Goal: Task Accomplishment & Management: Manage account settings

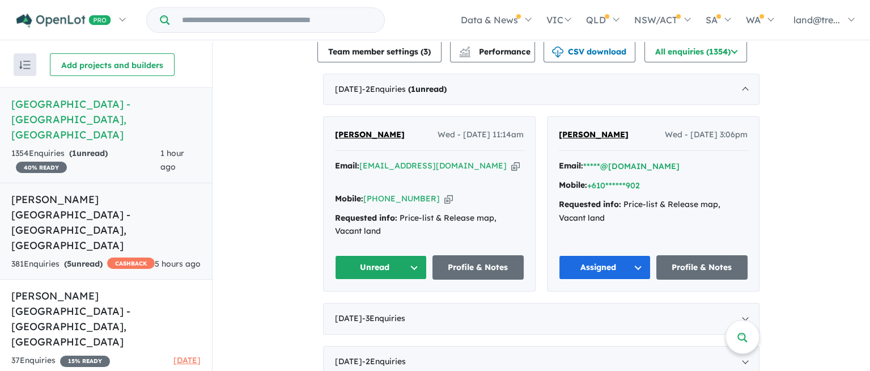
click at [74, 192] on h5 "[PERSON_NAME][GEOGRAPHIC_DATA] - [GEOGRAPHIC_DATA] , [GEOGRAPHIC_DATA]" at bounding box center [105, 222] width 189 height 61
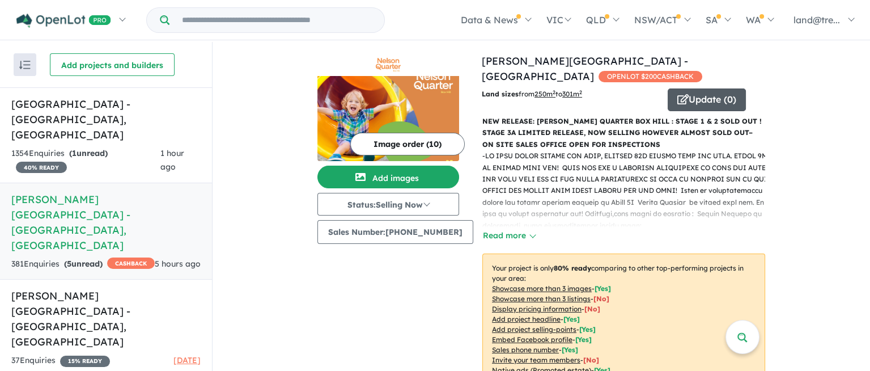
click at [691, 88] on button "Update ( 0 )" at bounding box center [707, 99] width 78 height 23
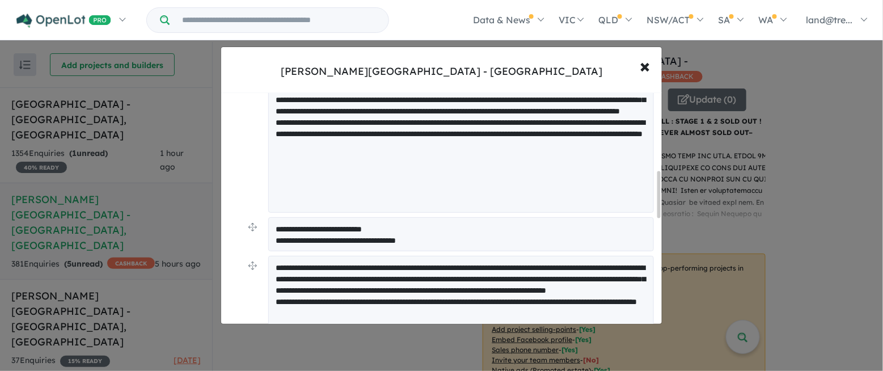
scroll to position [198, 0]
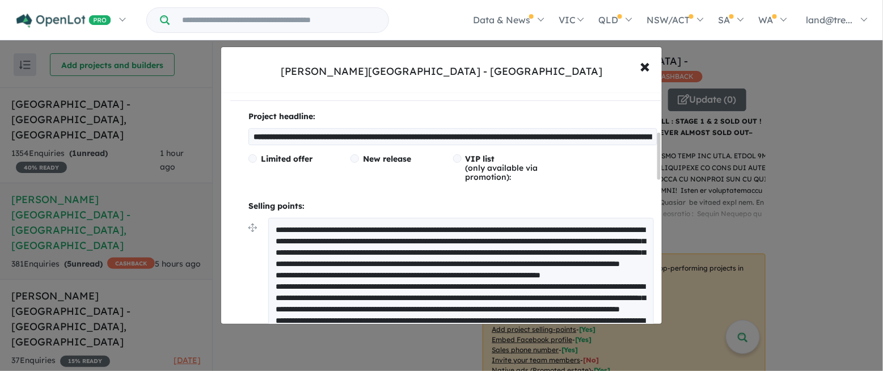
click at [617, 226] on textarea at bounding box center [461, 314] width 386 height 193
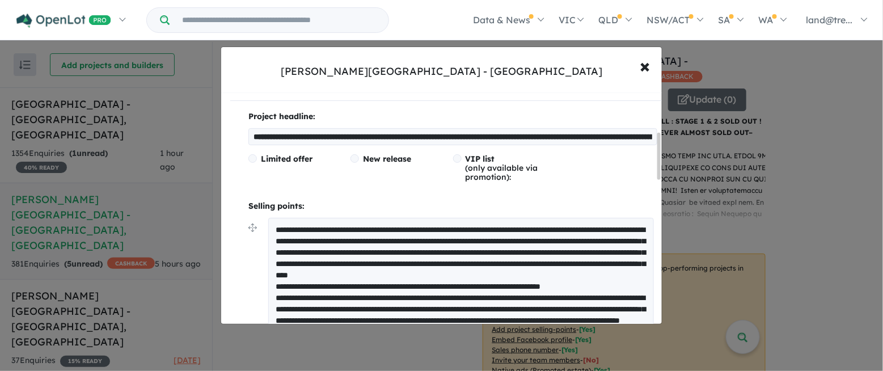
click at [409, 238] on textarea at bounding box center [461, 314] width 386 height 193
click at [406, 239] on textarea at bounding box center [461, 314] width 386 height 193
click at [631, 226] on textarea at bounding box center [461, 314] width 386 height 193
click at [311, 236] on textarea at bounding box center [461, 314] width 386 height 193
click at [411, 239] on textarea at bounding box center [461, 314] width 386 height 193
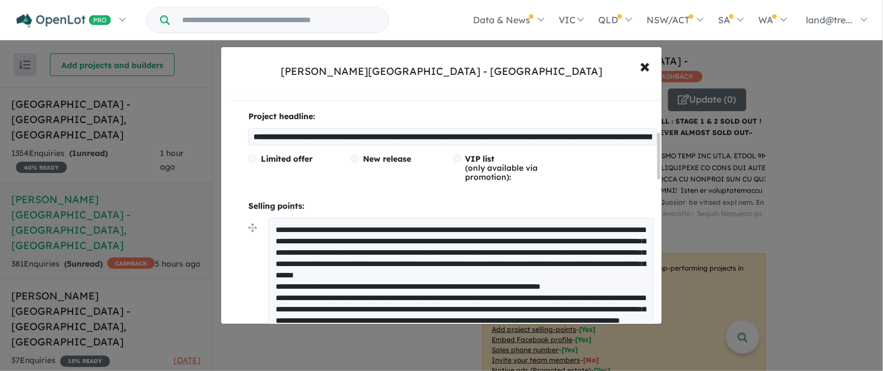
click at [418, 228] on textarea at bounding box center [461, 314] width 386 height 193
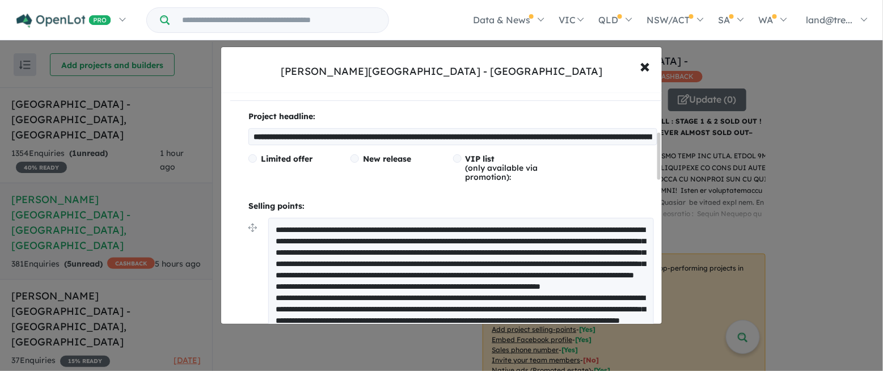
click at [276, 251] on textarea at bounding box center [461, 320] width 386 height 204
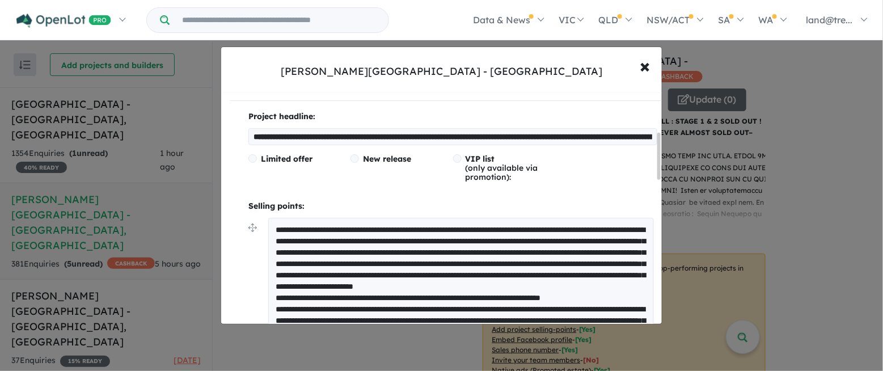
click at [581, 248] on textarea at bounding box center [461, 325] width 386 height 215
click at [475, 261] on textarea at bounding box center [461, 325] width 386 height 215
click at [418, 226] on textarea at bounding box center [461, 325] width 386 height 215
click at [369, 226] on textarea at bounding box center [461, 325] width 386 height 215
click at [377, 261] on textarea at bounding box center [461, 325] width 386 height 215
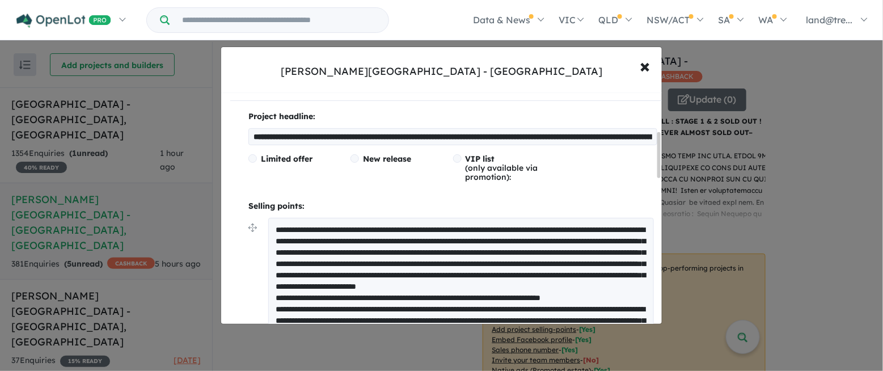
click at [526, 285] on textarea at bounding box center [461, 325] width 386 height 215
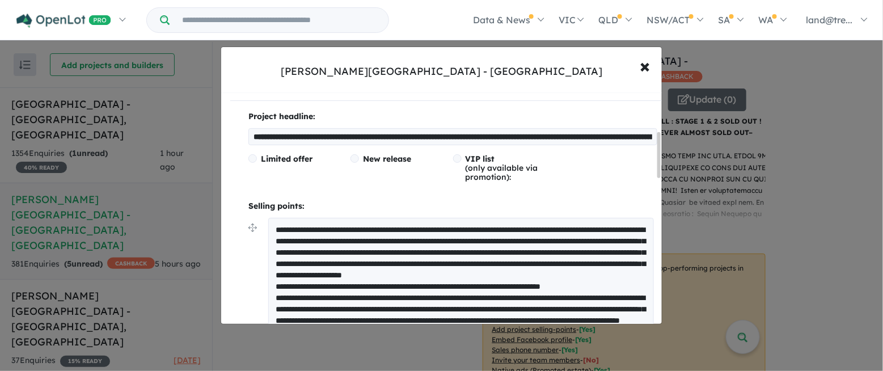
click at [275, 226] on textarea at bounding box center [461, 314] width 386 height 193
click at [391, 226] on textarea at bounding box center [461, 314] width 386 height 193
click at [563, 226] on textarea at bounding box center [461, 314] width 386 height 193
click at [566, 249] on textarea at bounding box center [461, 314] width 386 height 193
click at [313, 274] on textarea at bounding box center [461, 314] width 386 height 193
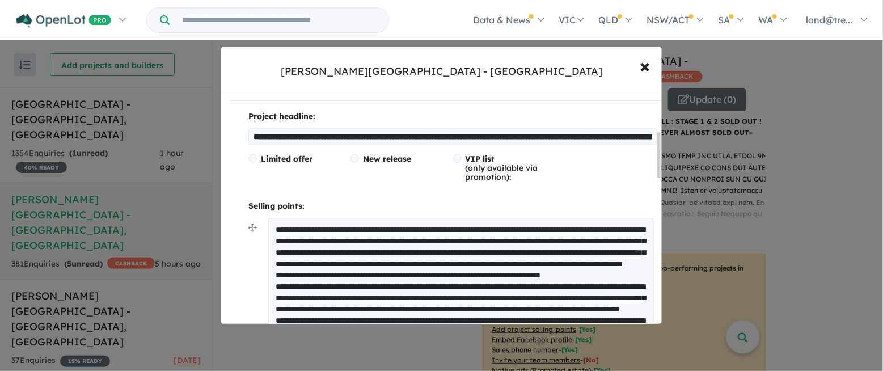
click at [305, 273] on textarea at bounding box center [461, 314] width 386 height 193
click at [397, 274] on textarea at bounding box center [461, 314] width 386 height 193
click at [274, 257] on textarea at bounding box center [461, 314] width 386 height 193
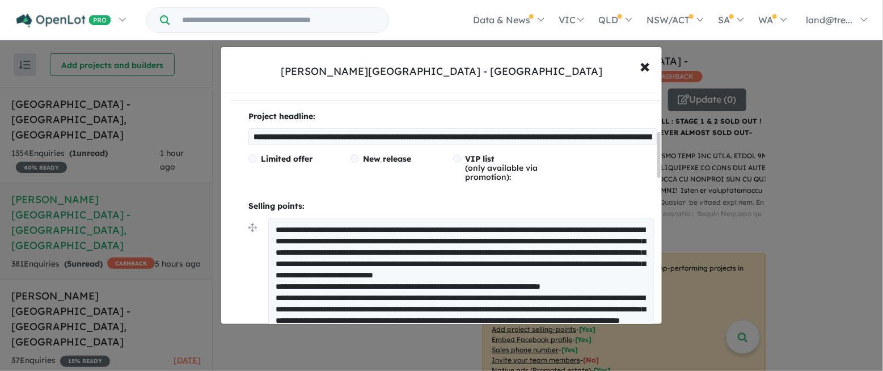
click at [609, 252] on textarea at bounding box center [461, 314] width 386 height 193
click at [374, 260] on textarea at bounding box center [461, 314] width 386 height 193
click at [308, 284] on textarea at bounding box center [461, 314] width 386 height 193
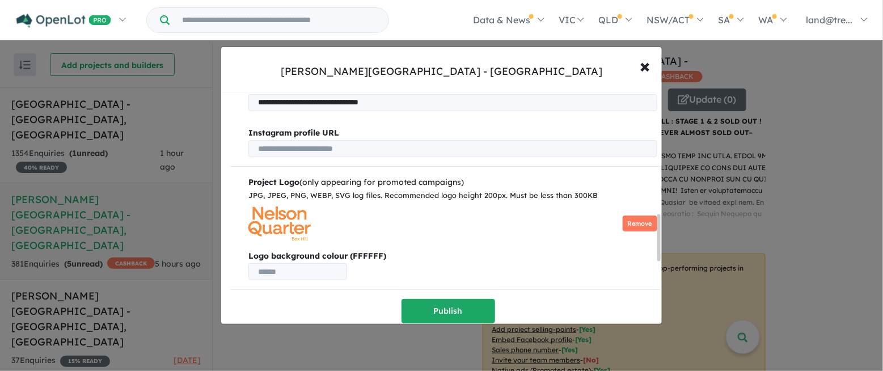
scroll to position [151, 0]
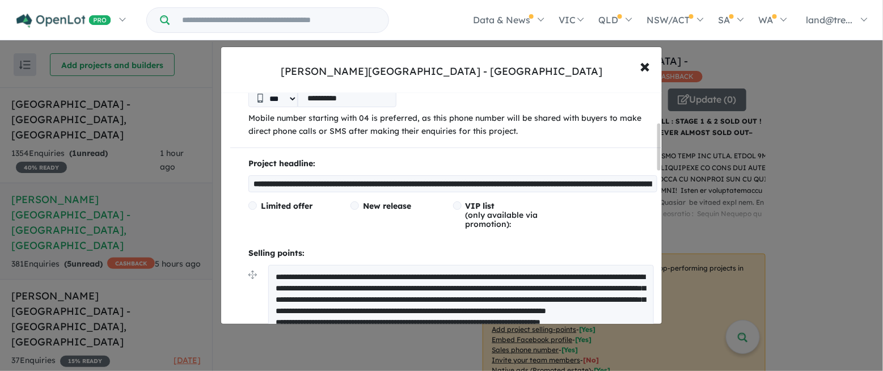
type textarea "**********"
click at [520, 181] on input "**********" at bounding box center [452, 183] width 409 height 17
click at [483, 181] on input "**********" at bounding box center [452, 183] width 409 height 17
click at [481, 182] on input "**********" at bounding box center [452, 183] width 409 height 17
type input "**********"
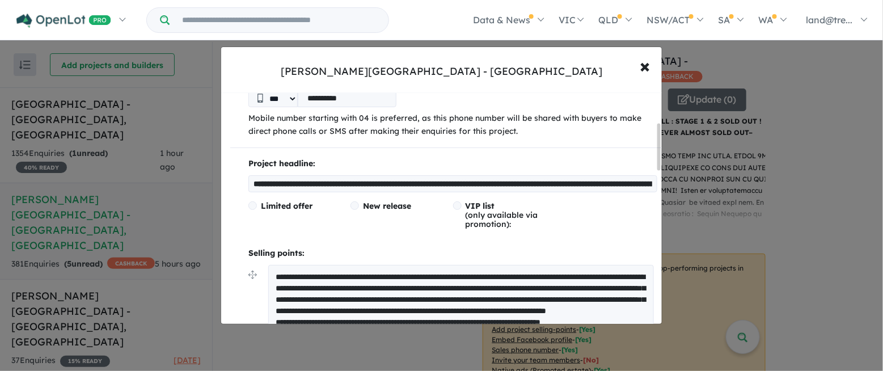
click at [379, 306] on textarea at bounding box center [461, 355] width 386 height 181
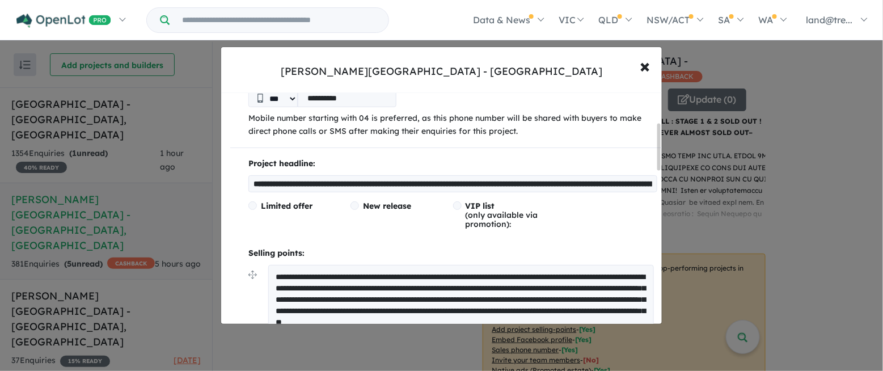
click at [565, 308] on textarea at bounding box center [461, 361] width 386 height 193
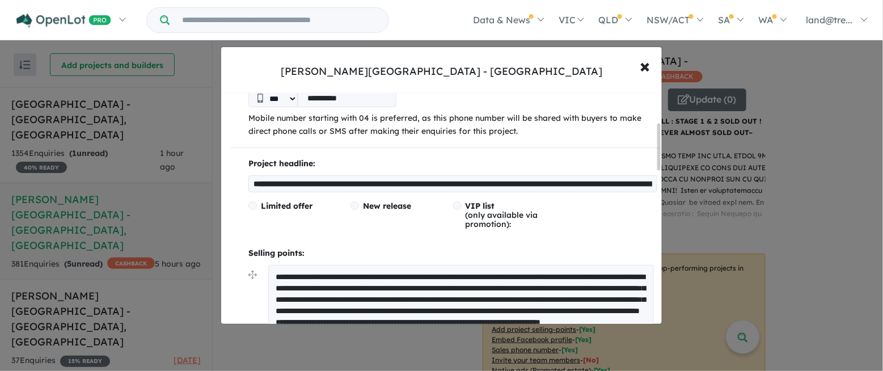
click at [412, 307] on textarea at bounding box center [461, 361] width 386 height 193
click at [442, 308] on textarea at bounding box center [461, 361] width 386 height 193
click at [412, 307] on textarea at bounding box center [461, 361] width 386 height 193
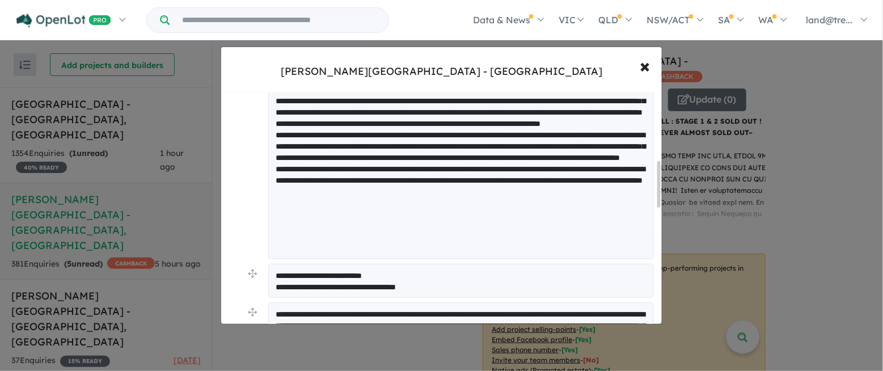
click at [534, 132] on textarea at bounding box center [461, 162] width 386 height 193
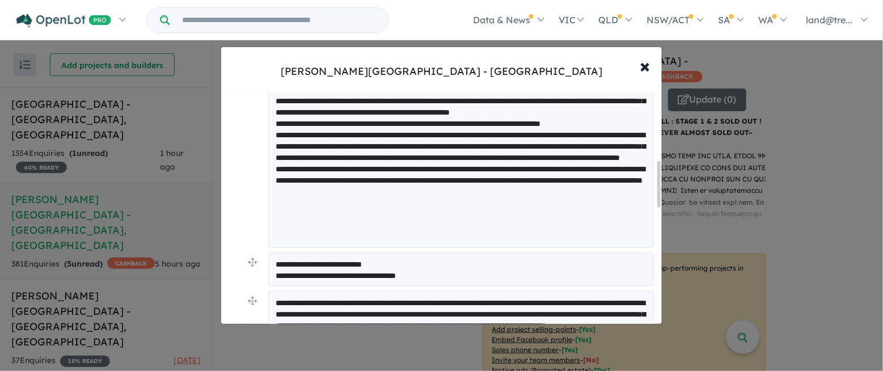
click at [387, 132] on textarea at bounding box center [461, 156] width 386 height 181
click at [425, 129] on textarea at bounding box center [461, 156] width 386 height 181
click at [589, 130] on textarea at bounding box center [461, 156] width 386 height 181
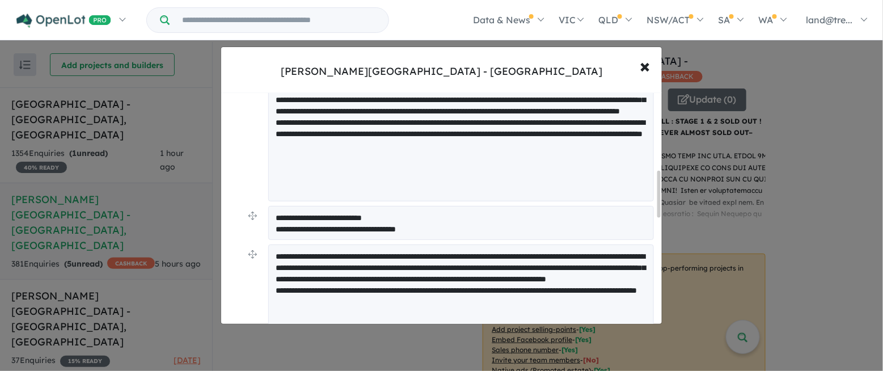
scroll to position [198, 0]
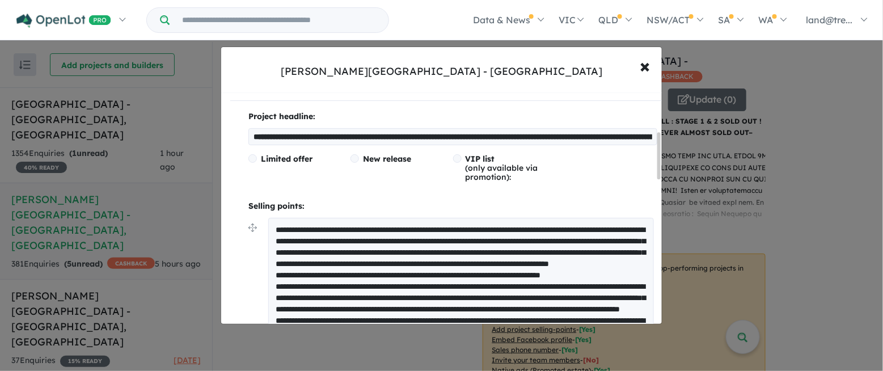
click at [637, 272] on textarea at bounding box center [461, 308] width 386 height 181
click at [406, 284] on textarea at bounding box center [461, 308] width 386 height 181
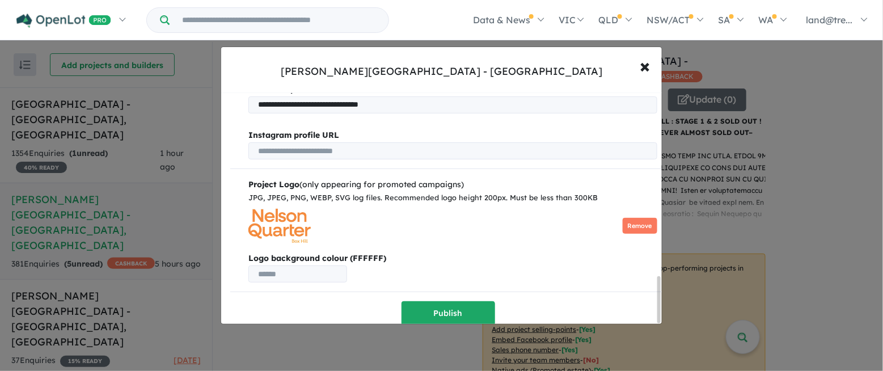
scroll to position [945, 0]
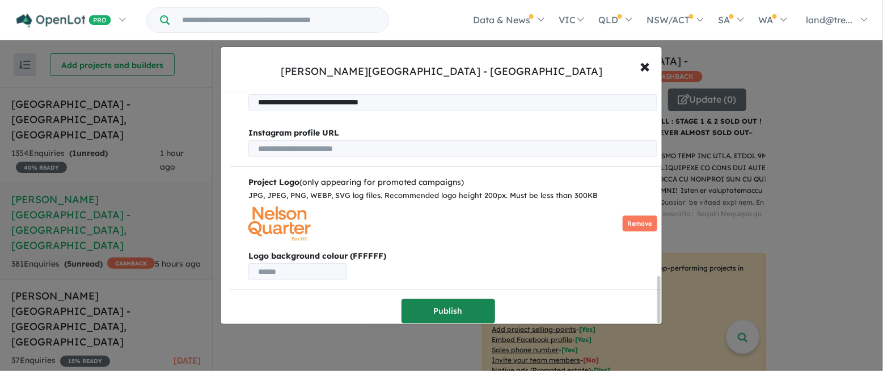
type textarea "**********"
click at [444, 302] on button "Publish" at bounding box center [448, 311] width 94 height 24
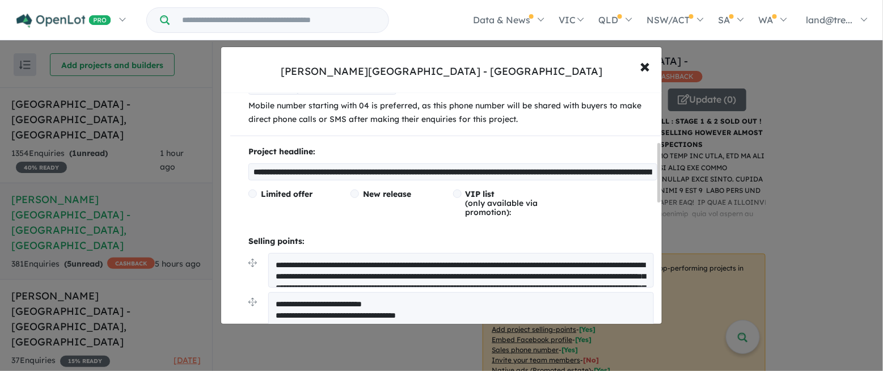
scroll to position [396, 0]
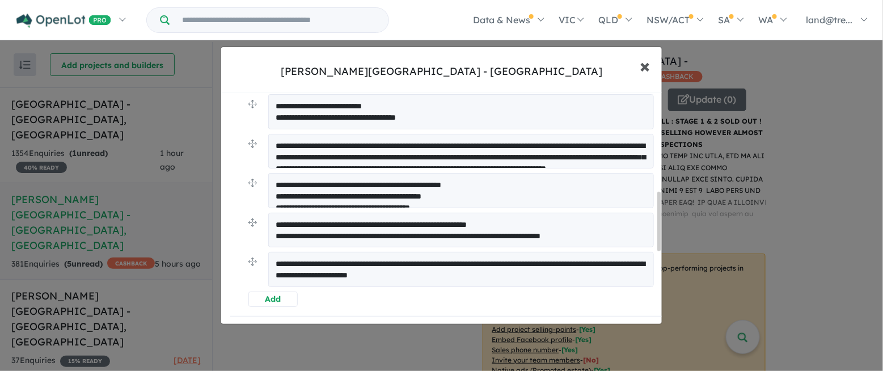
click at [643, 62] on span "×" at bounding box center [645, 65] width 10 height 24
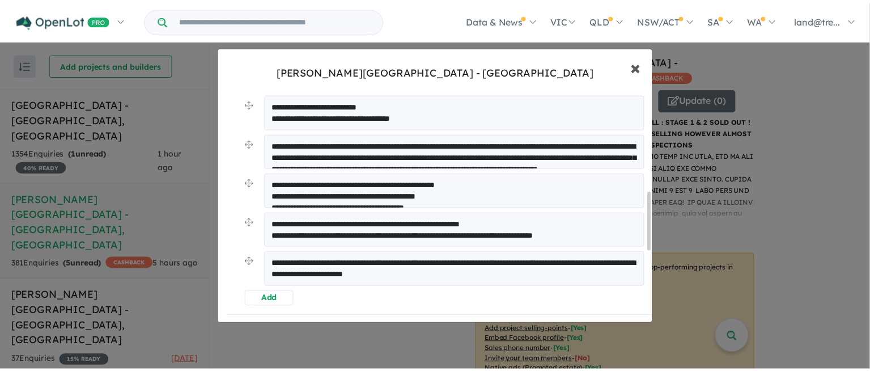
scroll to position [0, 0]
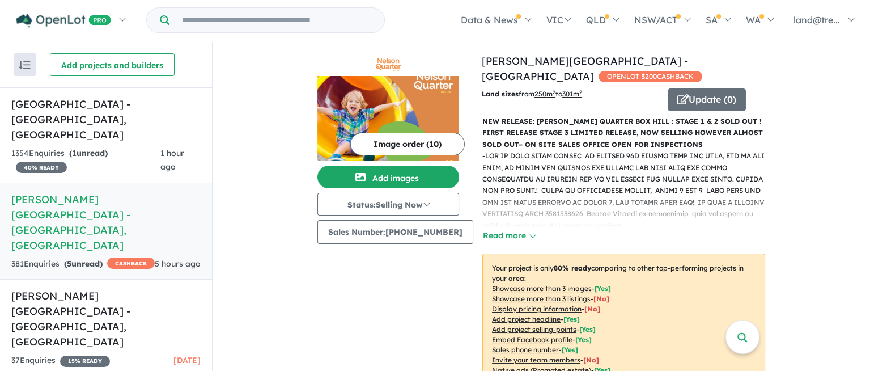
click at [502, 229] on button "Read more" at bounding box center [508, 235] width 53 height 13
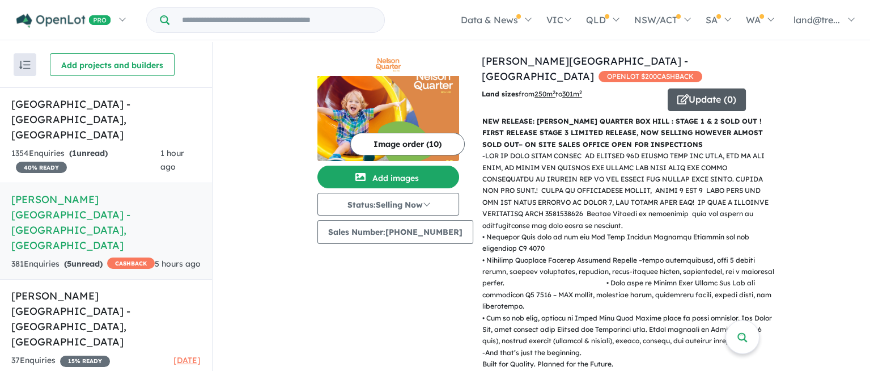
click at [691, 88] on button "Update ( 0 )" at bounding box center [707, 99] width 78 height 23
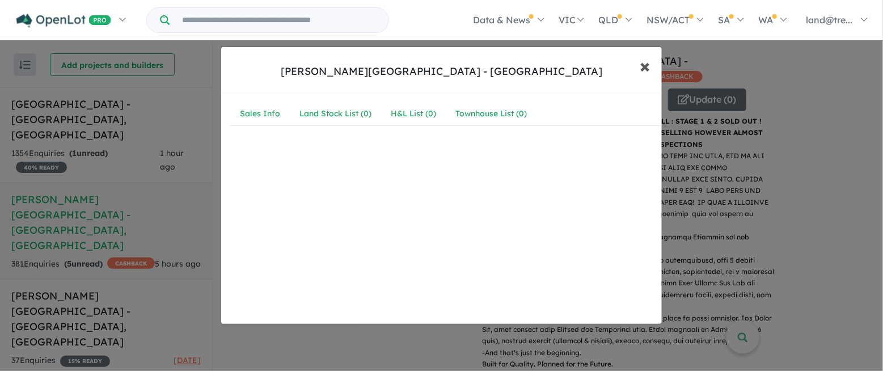
click at [646, 61] on span "×" at bounding box center [645, 65] width 10 height 24
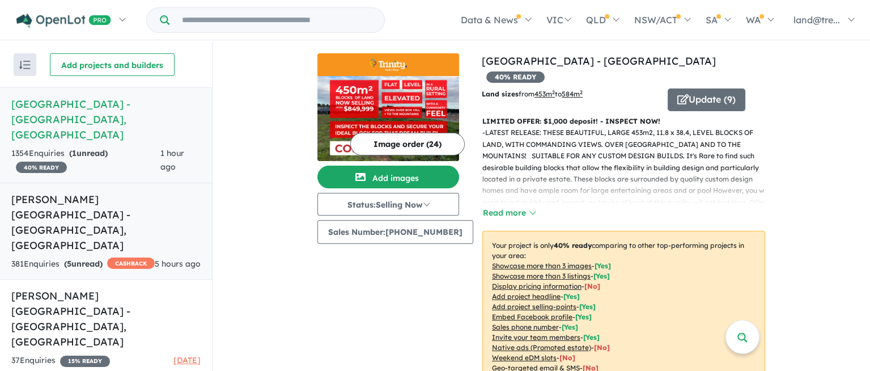
click at [50, 192] on h5 "[PERSON_NAME][GEOGRAPHIC_DATA] - [GEOGRAPHIC_DATA] , [GEOGRAPHIC_DATA]" at bounding box center [105, 222] width 189 height 61
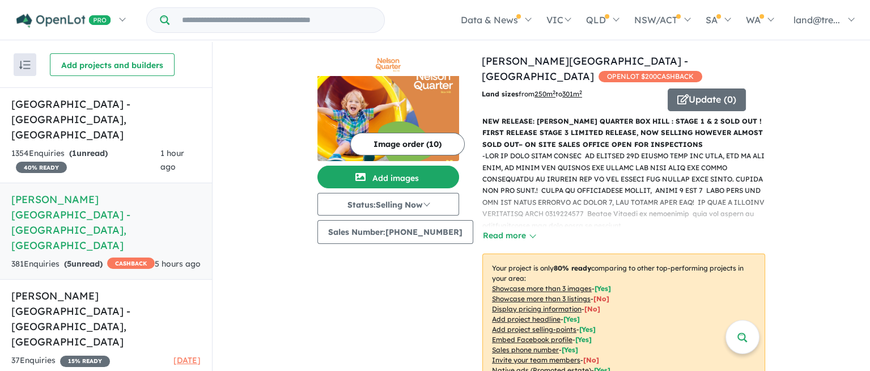
click at [527, 116] on p "NEW RELEASE: [PERSON_NAME] QUARTER BOX HILL : STAGE 1 & 2 SOLD OUT ! FIRST RELE…" at bounding box center [623, 133] width 283 height 35
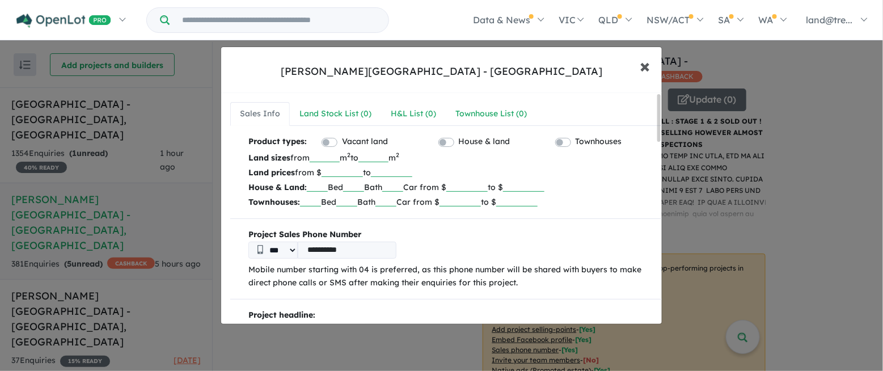
click at [642, 63] on span "×" at bounding box center [645, 65] width 10 height 24
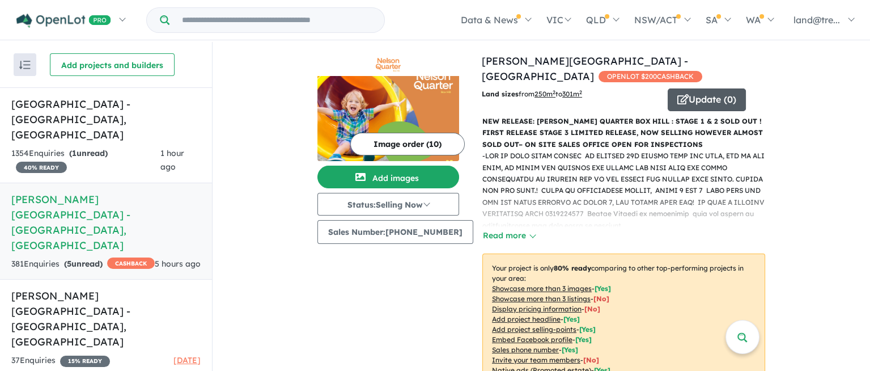
click at [691, 88] on button "Update ( 0 )" at bounding box center [707, 99] width 78 height 23
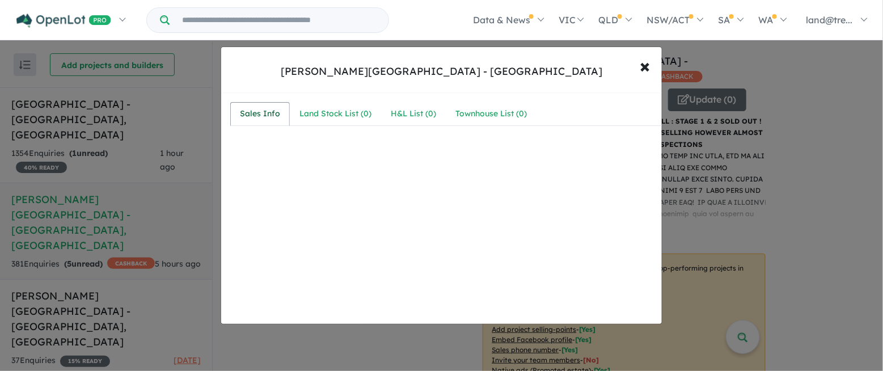
click at [276, 107] on div "Sales Info" at bounding box center [260, 114] width 40 height 14
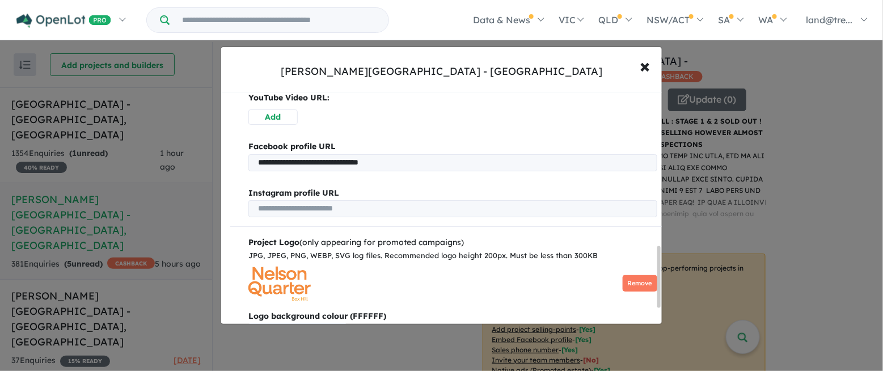
scroll to position [198, 0]
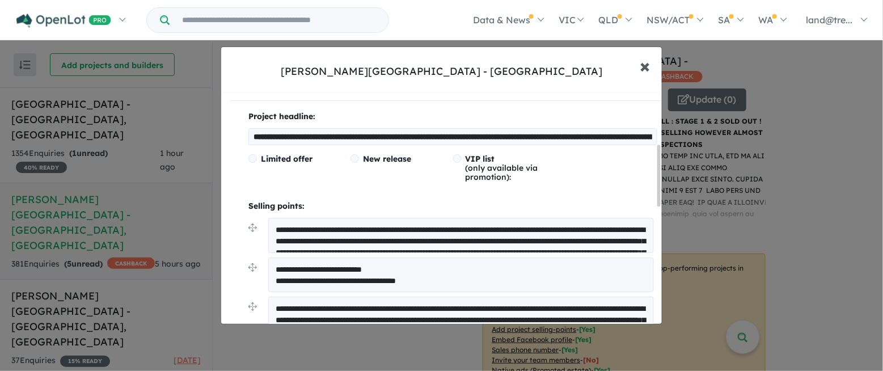
click at [642, 62] on span "×" at bounding box center [645, 65] width 10 height 24
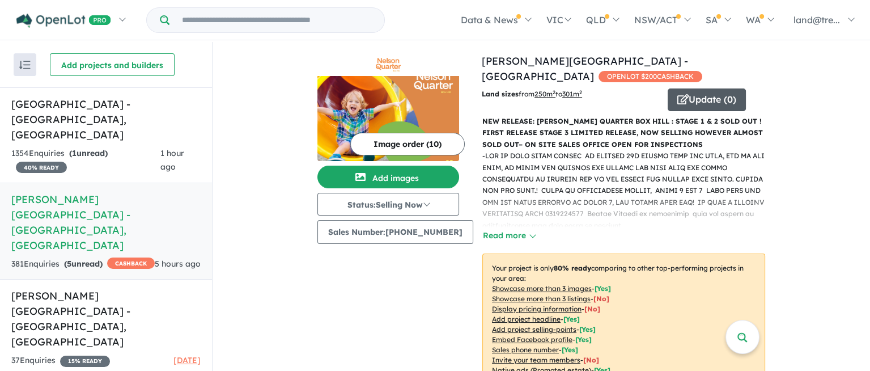
click at [702, 88] on button "Update ( 0 )" at bounding box center [707, 99] width 78 height 23
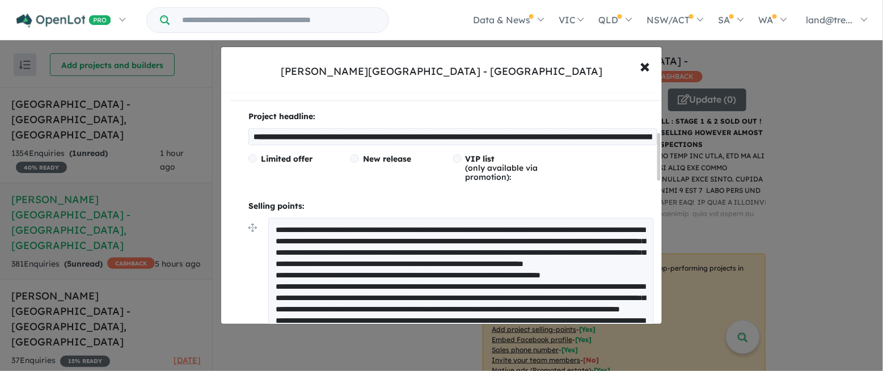
click at [253, 135] on input "**********" at bounding box center [452, 136] width 409 height 17
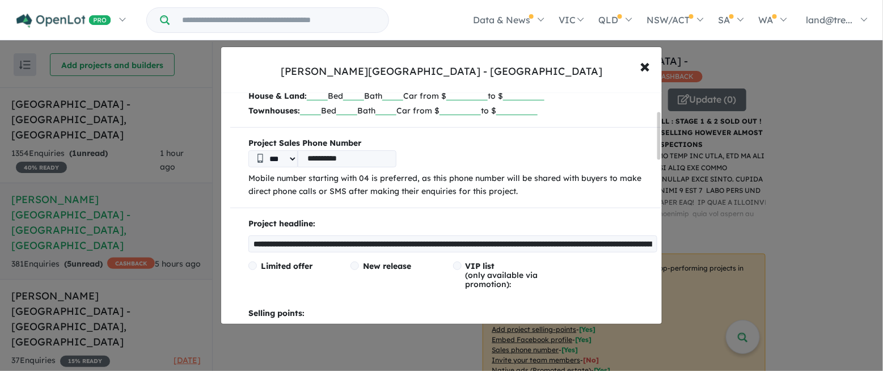
scroll to position [132, 0]
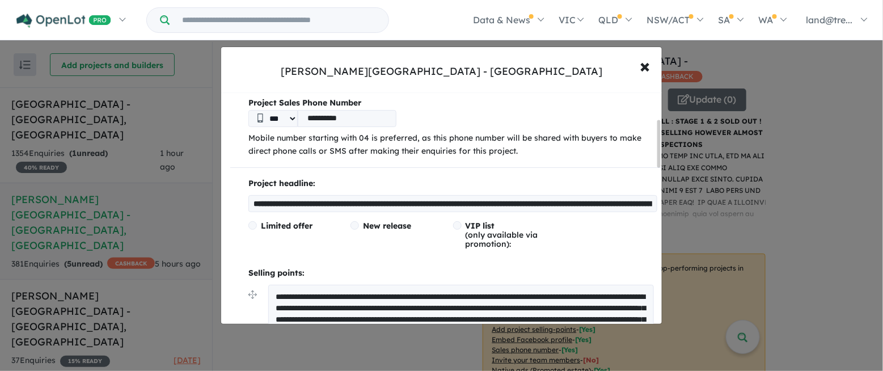
drag, startPoint x: 658, startPoint y: 146, endPoint x: 649, endPoint y: 133, distance: 15.9
click at [649, 133] on div "**********" at bounding box center [441, 208] width 441 height 231
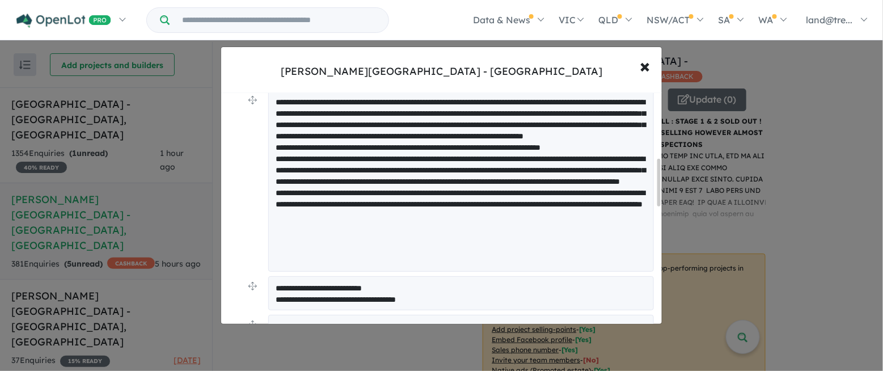
scroll to position [330, 0]
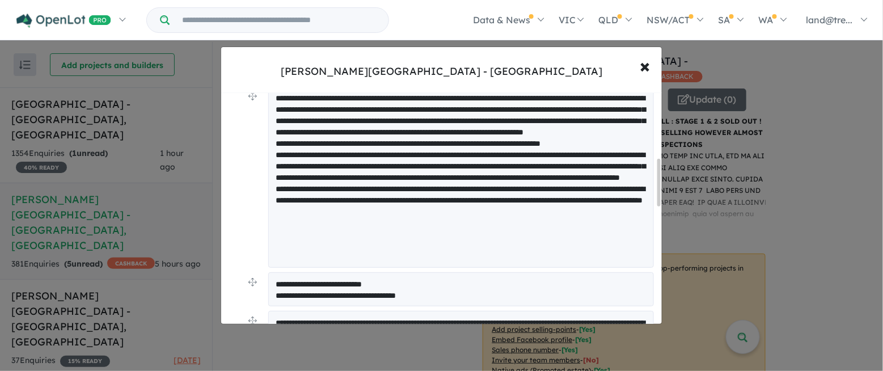
type input "**********"
click at [641, 95] on textarea at bounding box center [461, 176] width 386 height 181
click at [643, 96] on div "**********" at bounding box center [447, 302] width 435 height 649
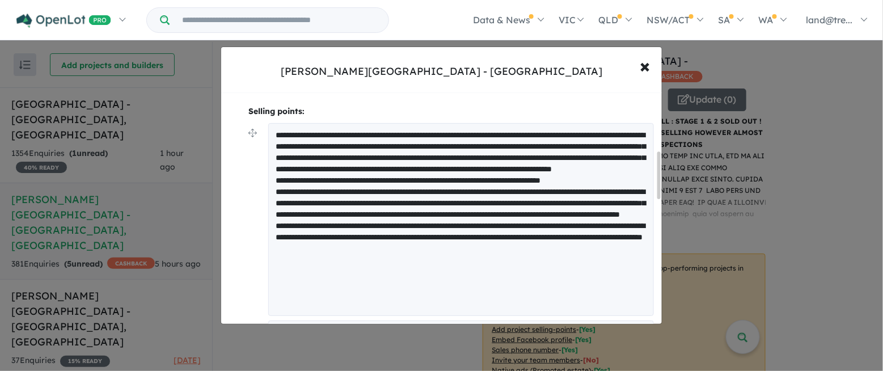
click at [335, 142] on textarea at bounding box center [461, 219] width 386 height 193
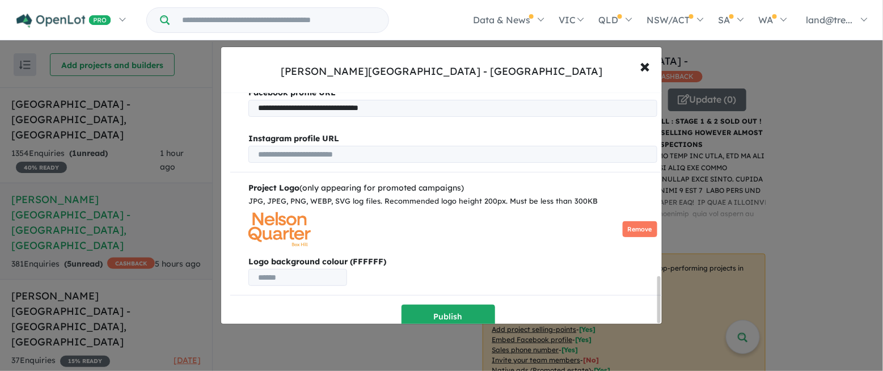
scroll to position [945, 0]
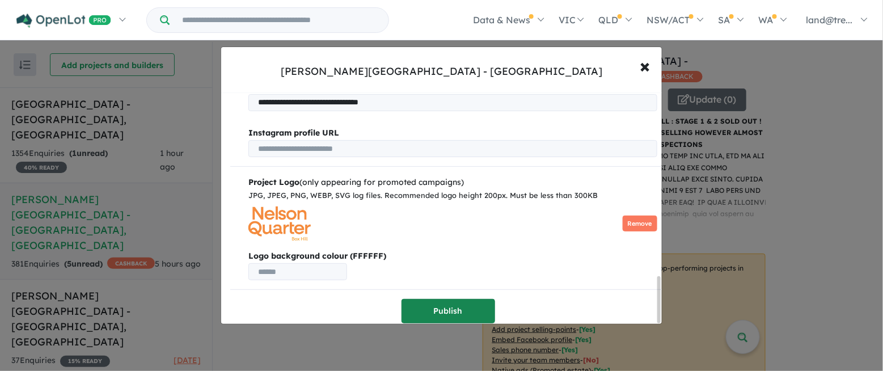
type textarea "**********"
click at [444, 306] on button "Publish" at bounding box center [448, 311] width 94 height 24
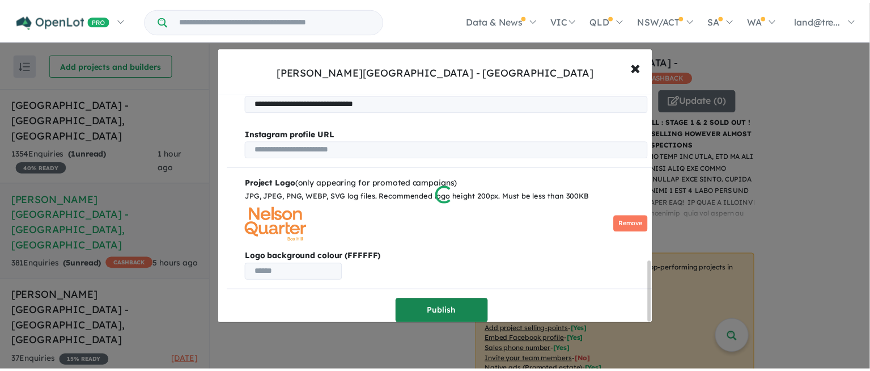
scroll to position [0, 0]
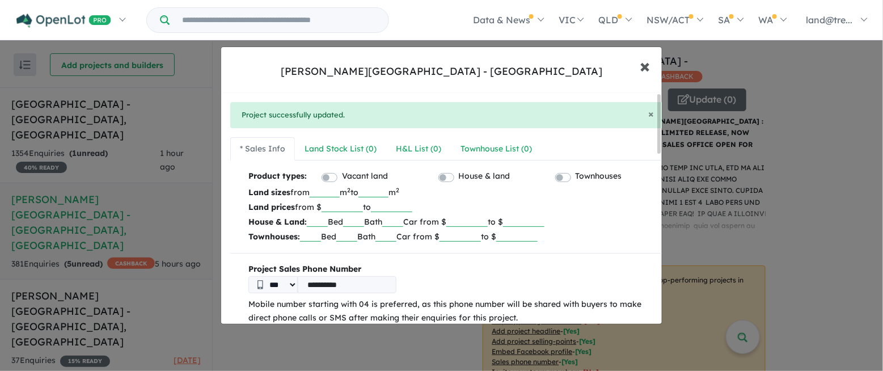
click at [646, 63] on span "×" at bounding box center [645, 65] width 10 height 24
